Goal: Task Accomplishment & Management: Manage account settings

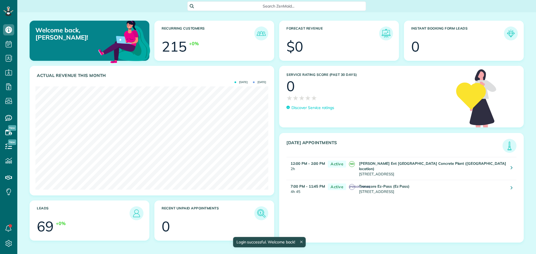
scroll to position [103, 233]
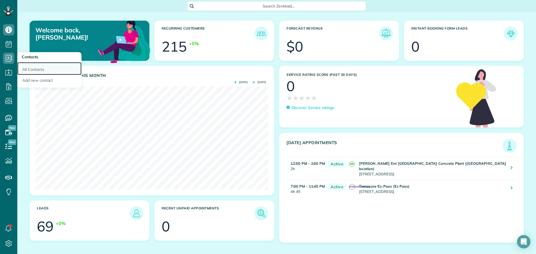
click at [42, 65] on link "All Contacts" at bounding box center [49, 68] width 64 height 13
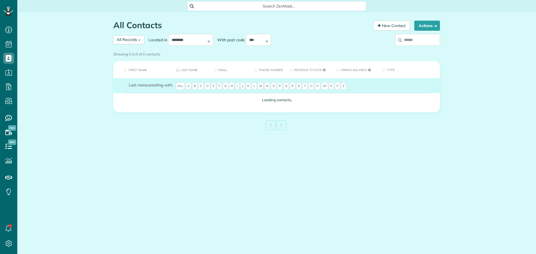
scroll to position [3, 3]
click at [412, 40] on input "search" at bounding box center [417, 40] width 45 height 12
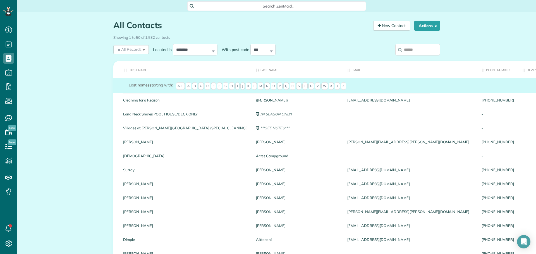
click at [407, 52] on input "search" at bounding box center [417, 50] width 45 height 12
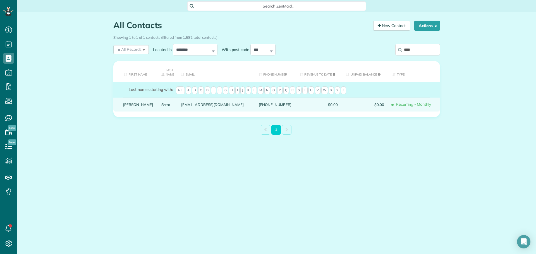
type input "****"
click at [134, 105] on link "Barbara" at bounding box center [138, 105] width 30 height 4
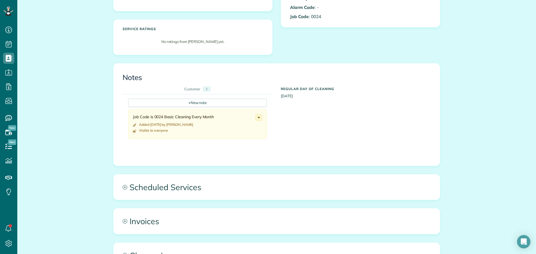
scroll to position [140, 0]
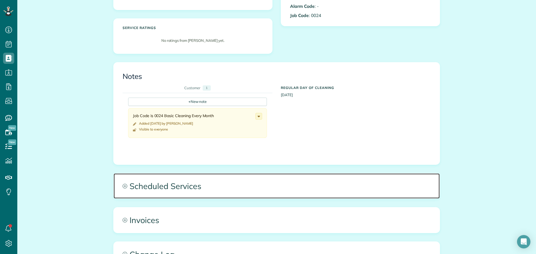
click at [168, 174] on span "Scheduled Services" at bounding box center [277, 186] width 326 height 25
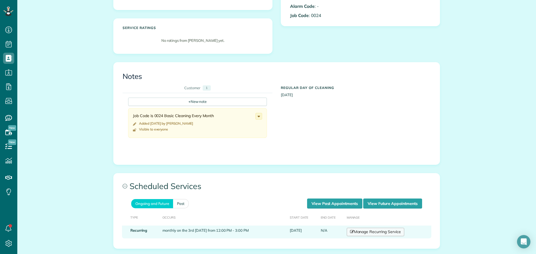
click at [373, 229] on link "Manage Recurring Service" at bounding box center [375, 232] width 57 height 8
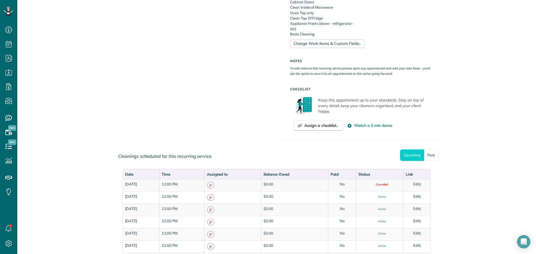
scroll to position [279, 0]
